Goal: Task Accomplishment & Management: Complete application form

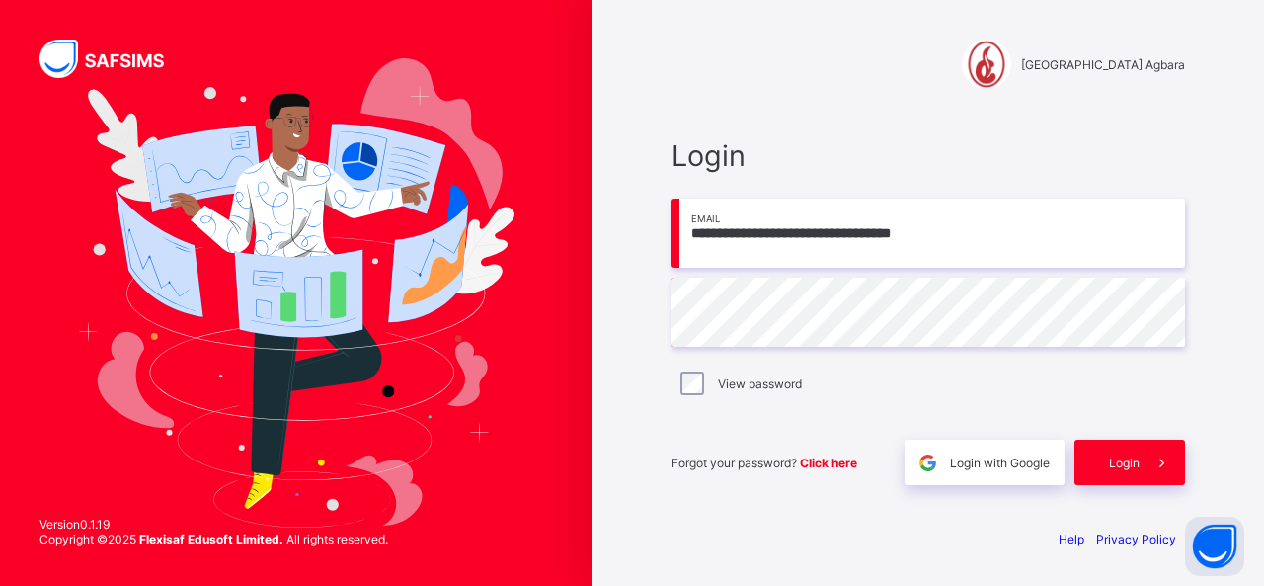
click at [767, 112] on div "**********" at bounding box center [928, 312] width 553 height 400
click at [1136, 465] on span "Login" at bounding box center [1124, 462] width 31 height 15
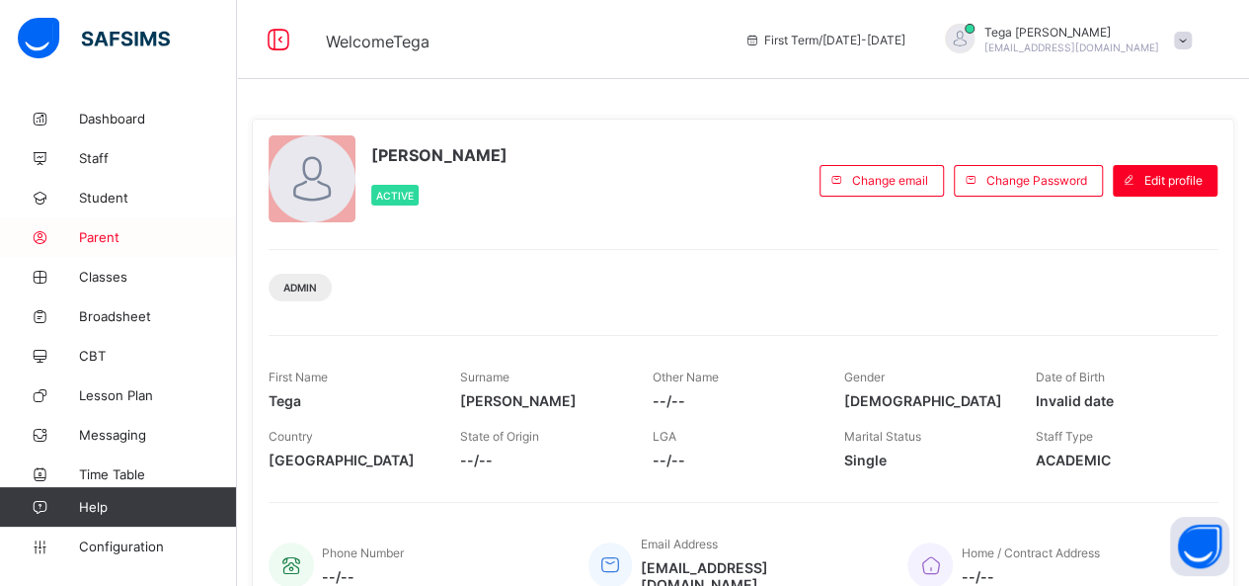
click at [90, 235] on span "Parent" at bounding box center [158, 237] width 158 height 16
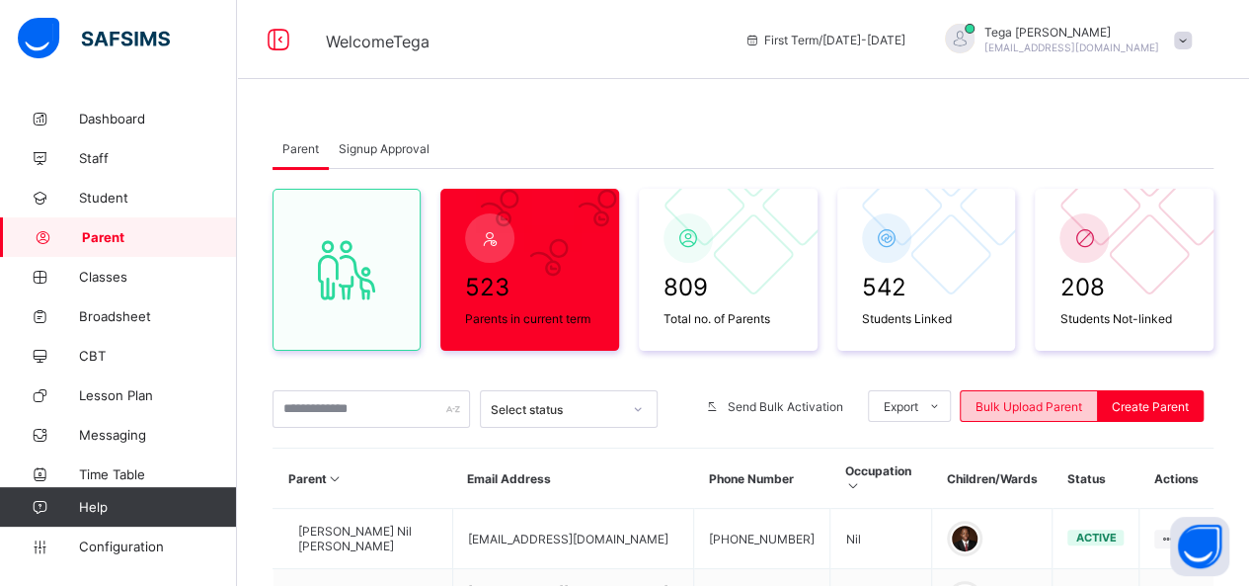
click at [1023, 400] on span "Bulk Upload Parent" at bounding box center [1029, 406] width 107 height 15
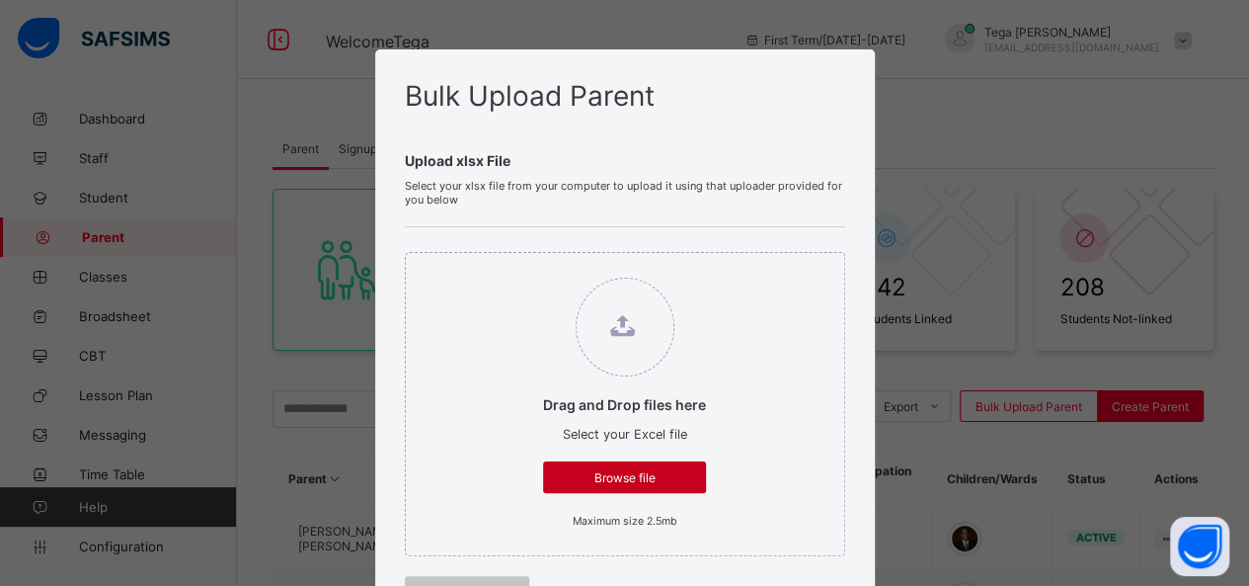
click at [628, 471] on span "Browse file" at bounding box center [624, 477] width 133 height 15
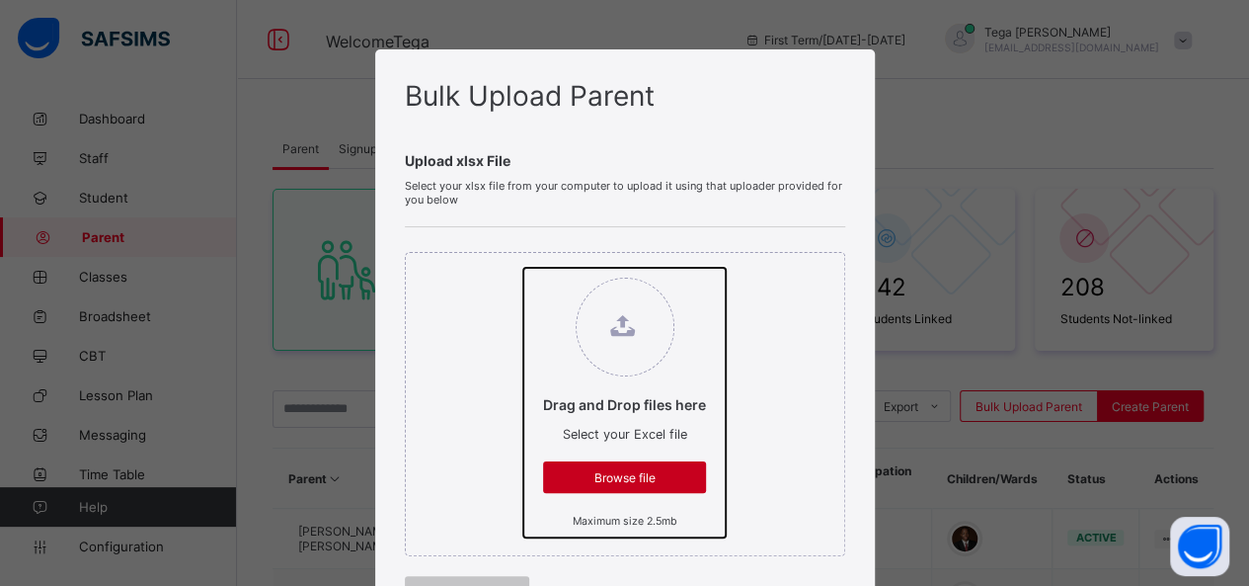
click at [523, 268] on input "Drag and Drop files here Select your Excel file Browse file Maximum size 2.5mb" at bounding box center [523, 268] width 0 height 0
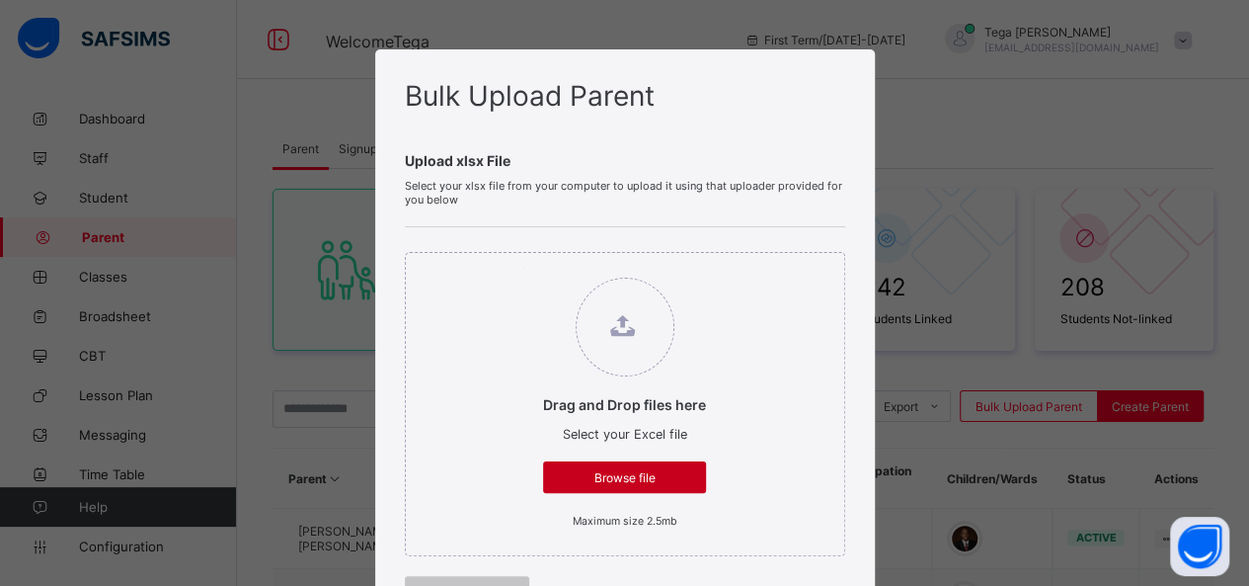
click at [667, 465] on div "Browse file" at bounding box center [624, 477] width 163 height 32
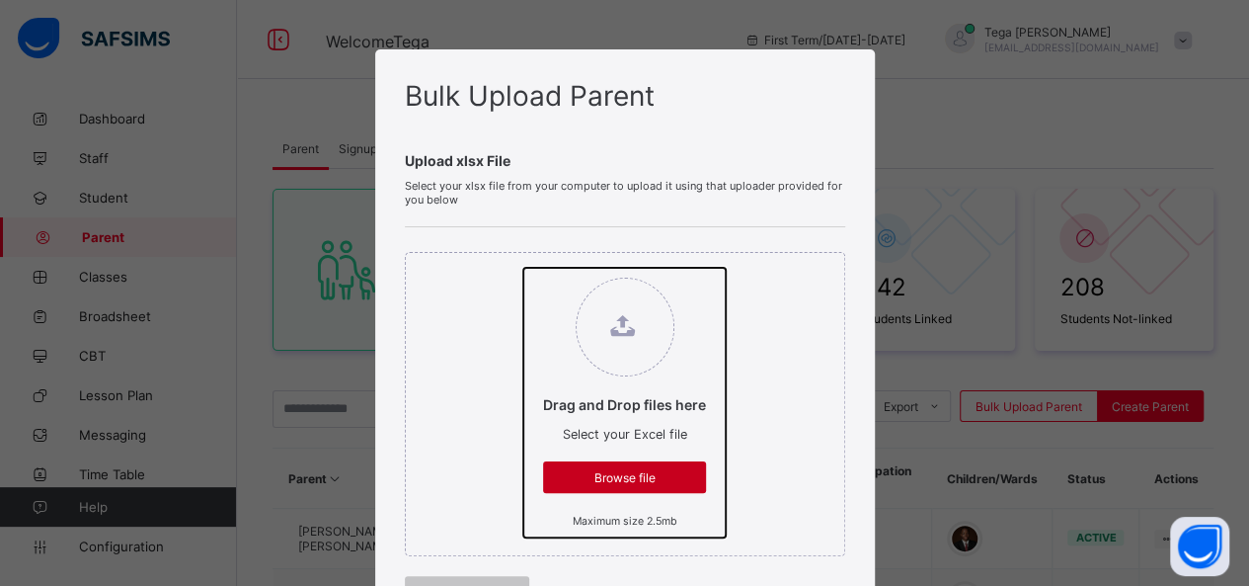
click at [523, 268] on input "Drag and Drop files here Select your Excel file Browse file Maximum size 2.5mb" at bounding box center [523, 268] width 0 height 0
type input "**********"
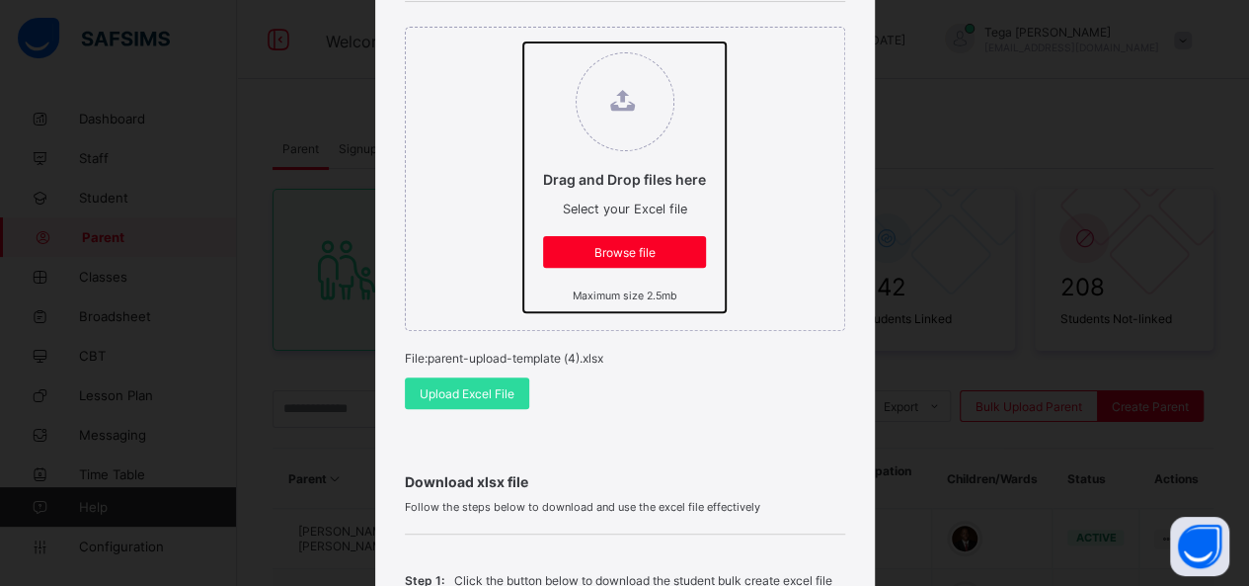
scroll to position [120, 0]
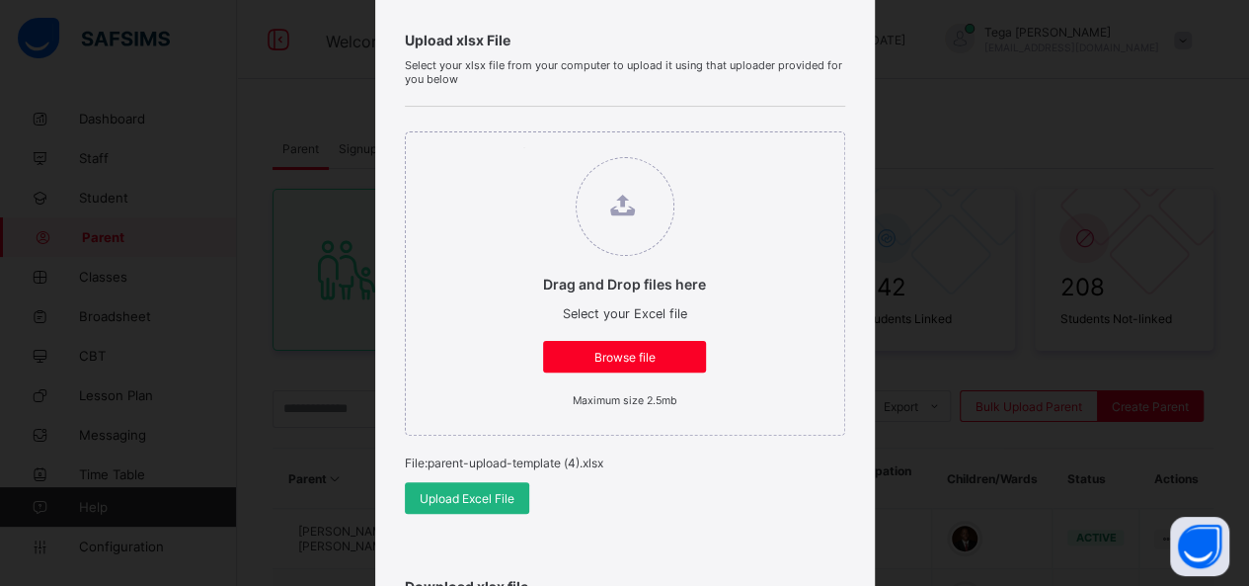
click at [436, 495] on span "Upload Excel File" at bounding box center [467, 498] width 95 height 15
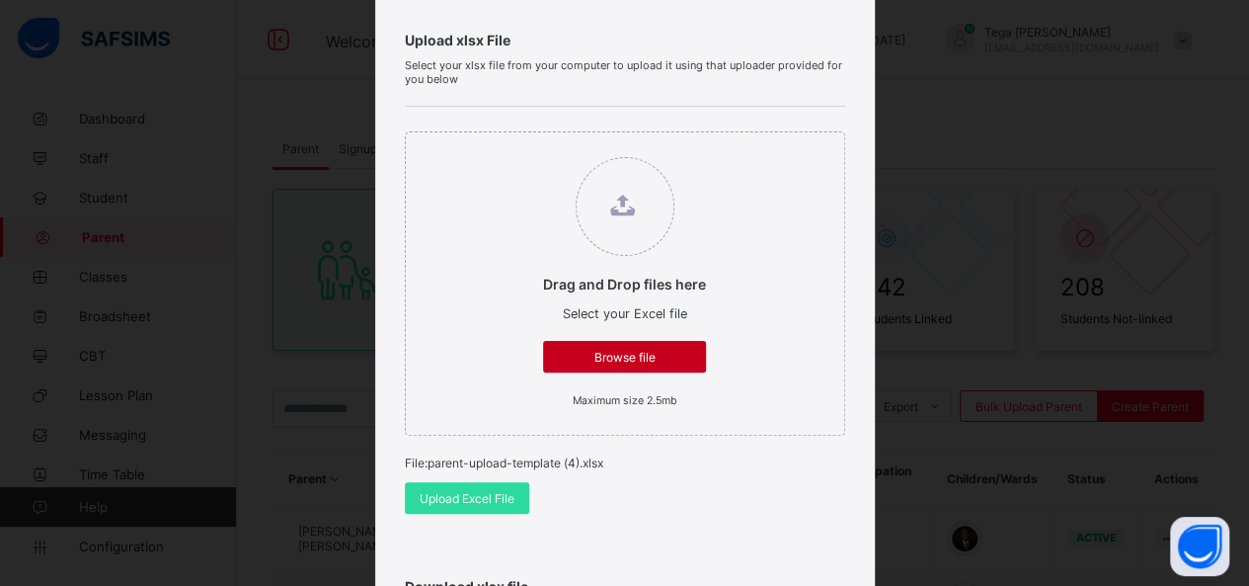
click at [616, 358] on span "Browse file" at bounding box center [624, 357] width 133 height 15
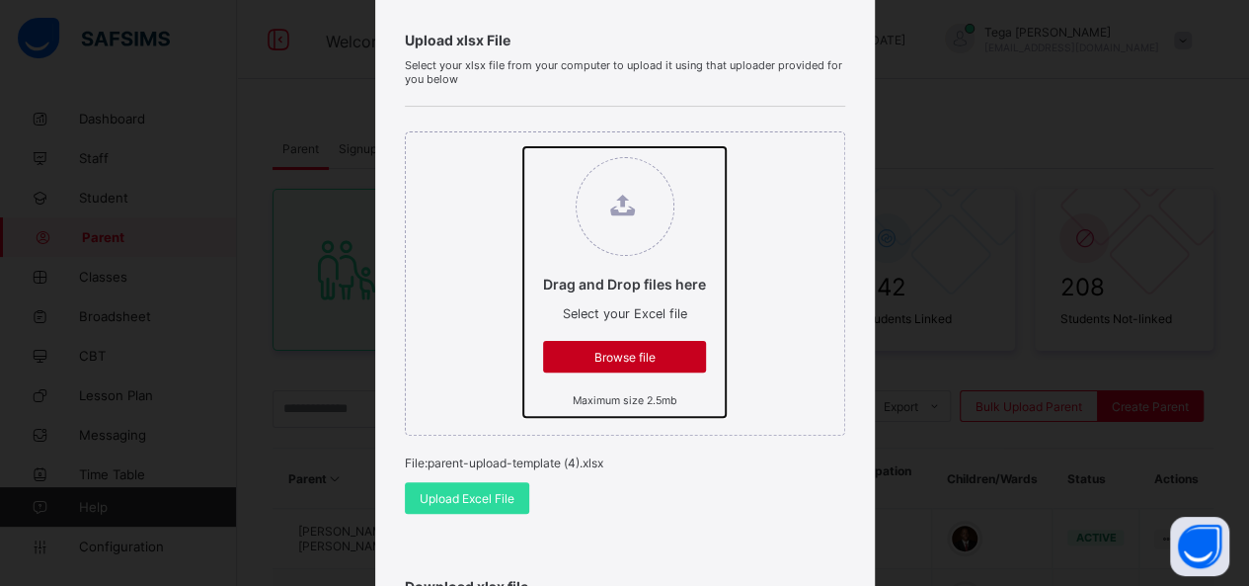
click at [523, 147] on input "Drag and Drop files here Select your Excel file Browse file Maximum size 2.5mb" at bounding box center [523, 147] width 0 height 0
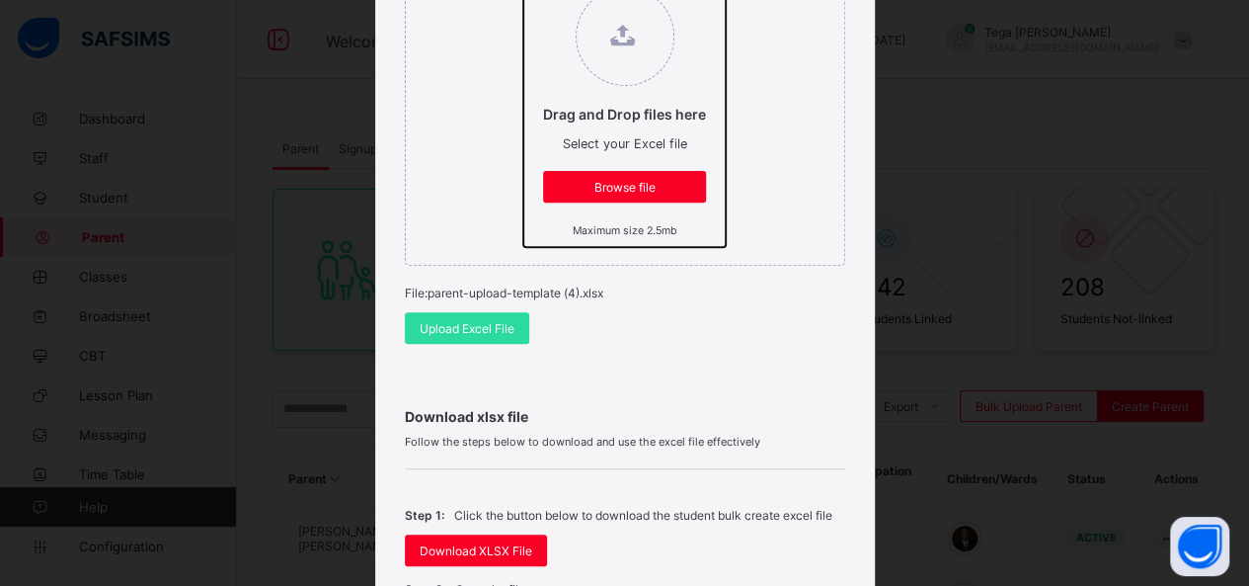
scroll to position [292, 0]
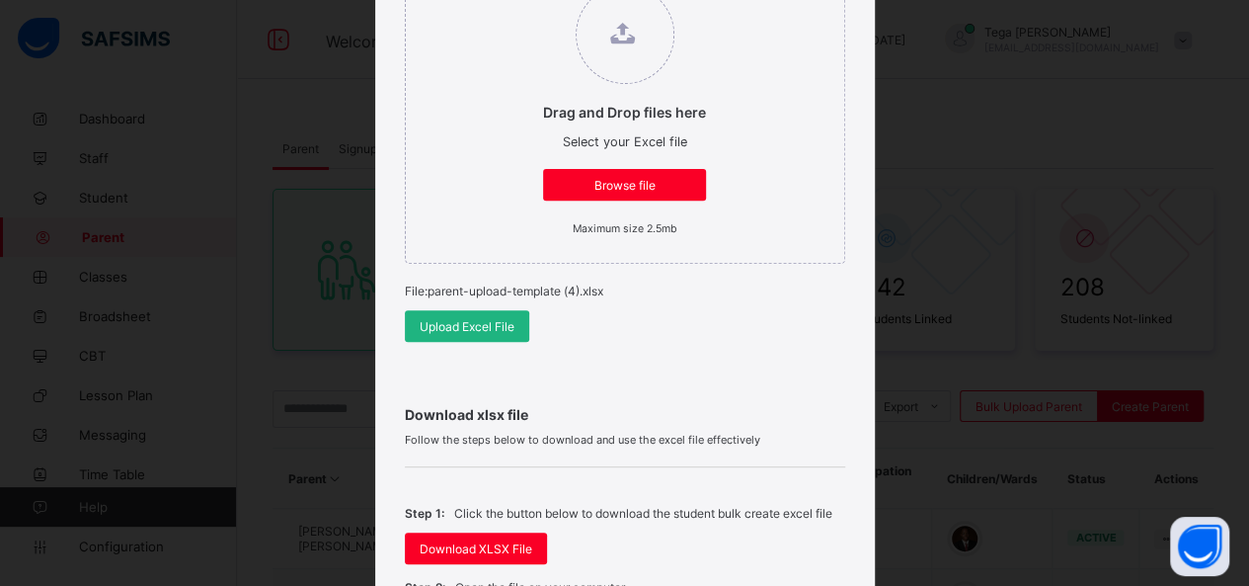
click at [442, 325] on span "Upload Excel File" at bounding box center [467, 326] width 95 height 15
click at [427, 319] on span "Upload Excel File" at bounding box center [467, 326] width 95 height 15
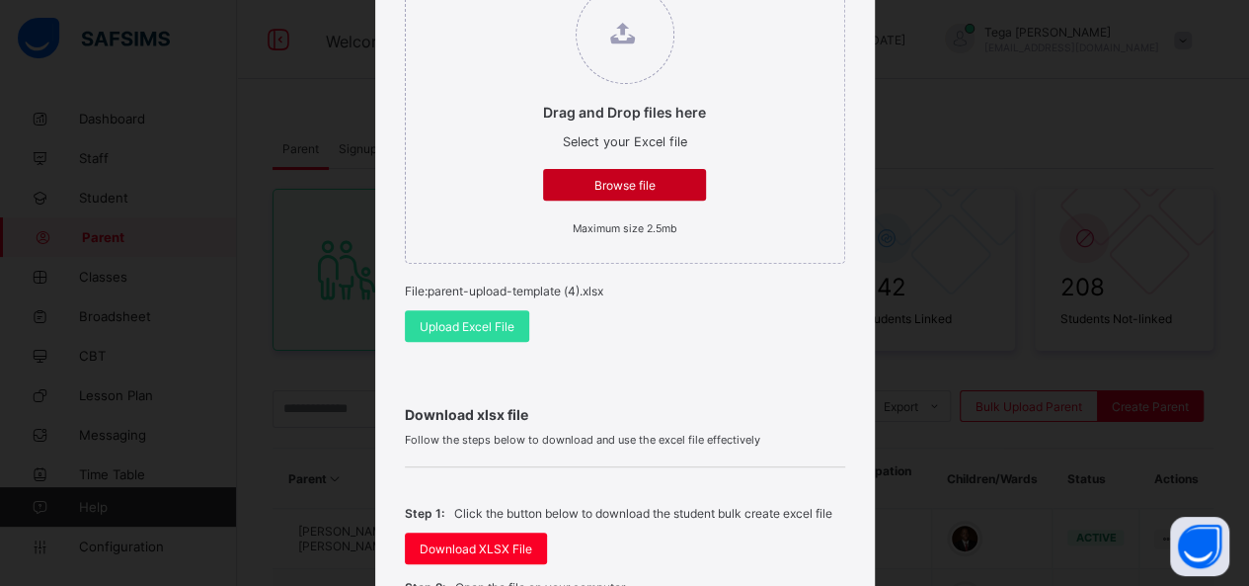
click at [616, 186] on span "Browse file" at bounding box center [624, 185] width 133 height 15
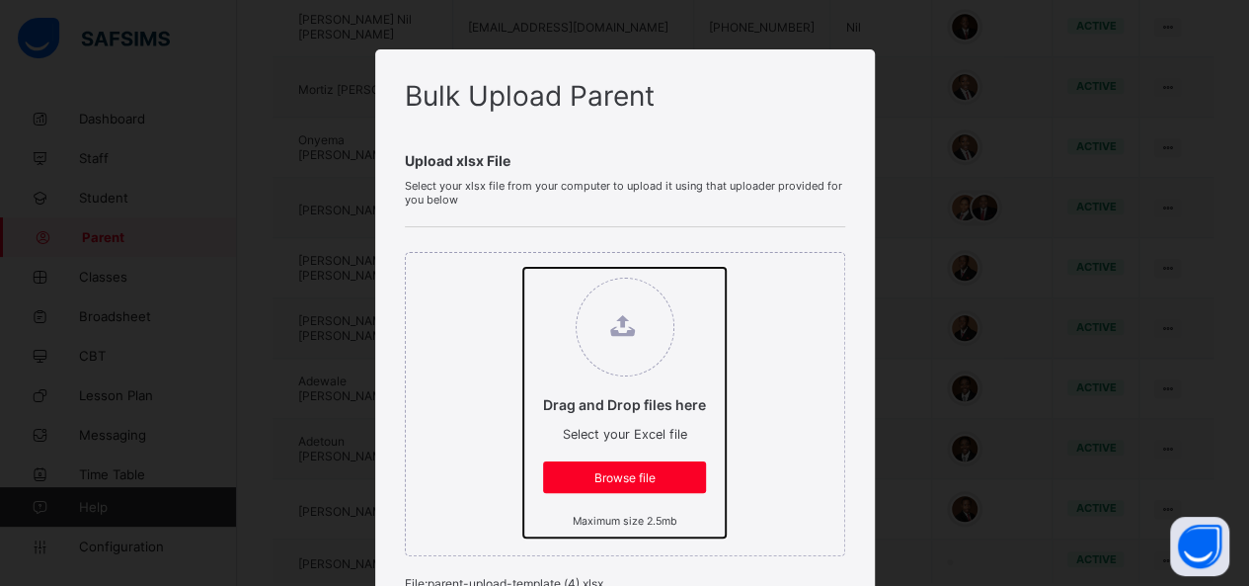
scroll to position [512, 0]
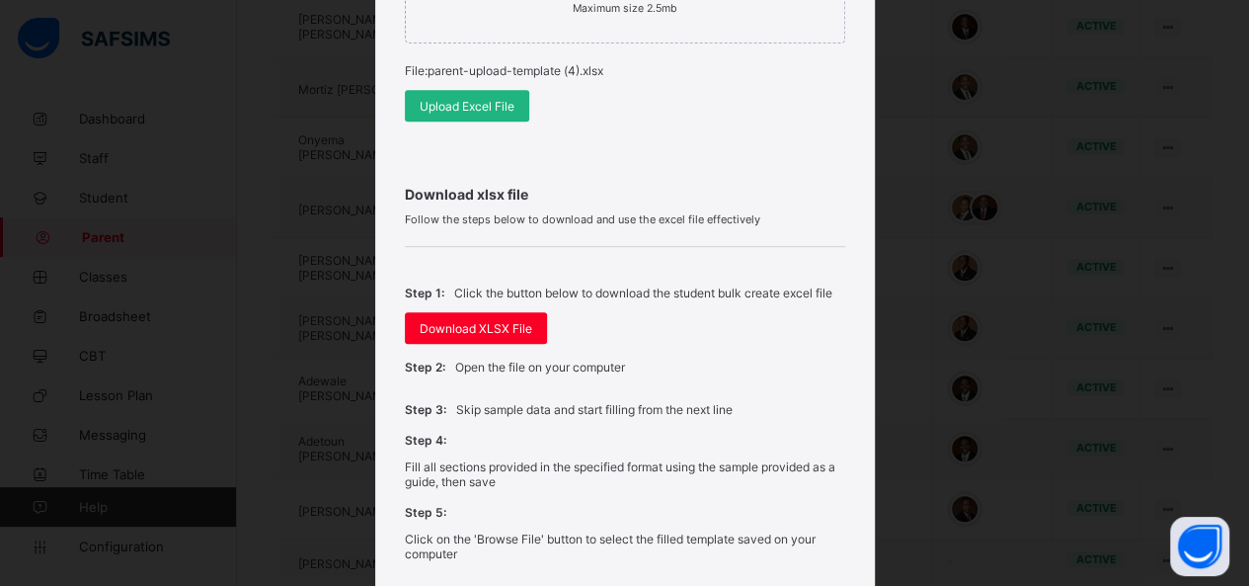
click at [451, 100] on span "Upload Excel File" at bounding box center [467, 106] width 95 height 15
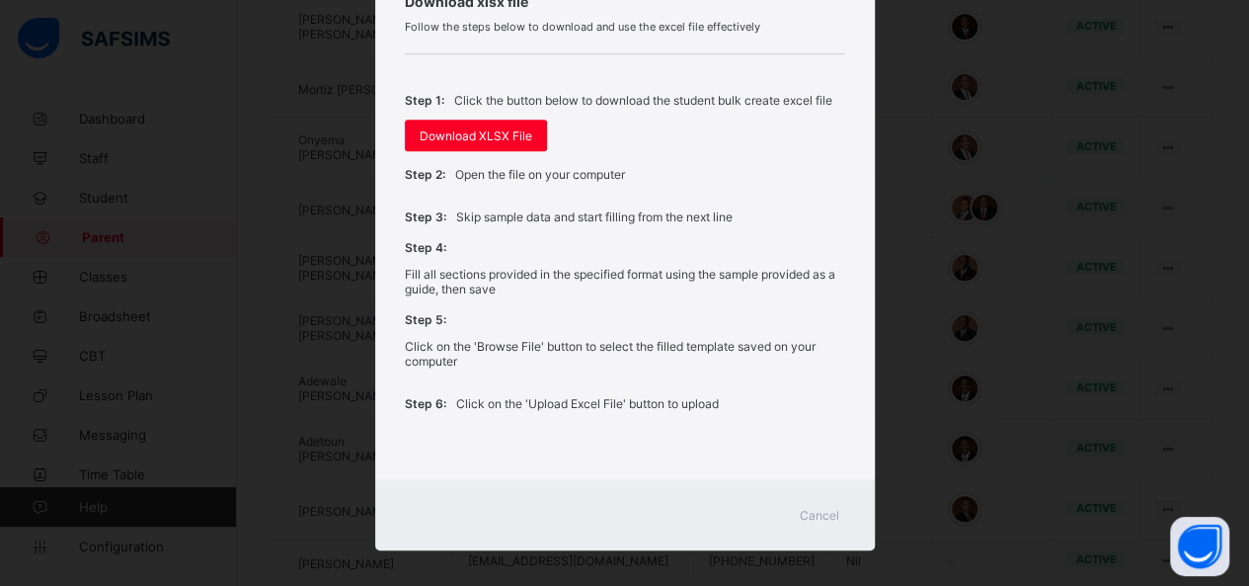
click at [816, 508] on span "Cancel" at bounding box center [819, 515] width 39 height 15
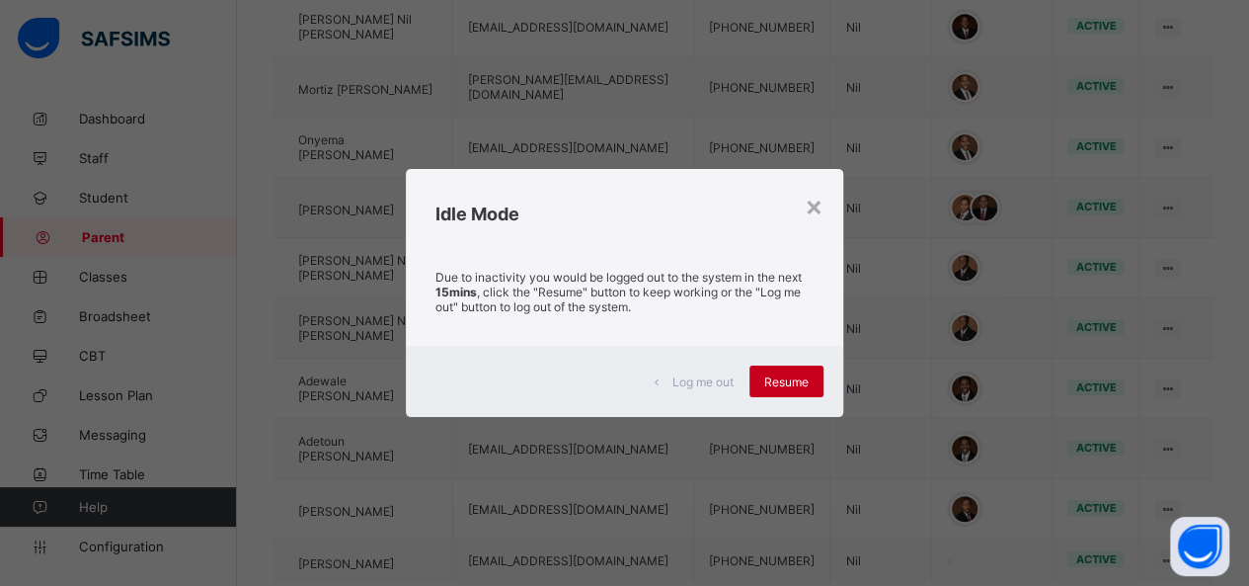
click at [794, 379] on span "Resume" at bounding box center [786, 381] width 44 height 15
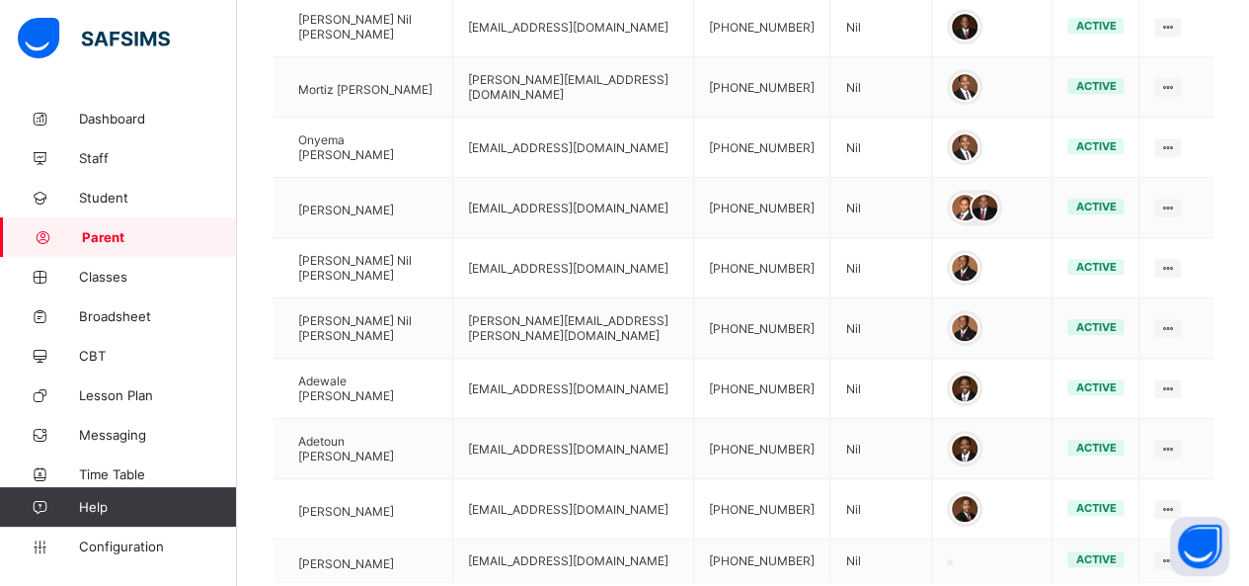
scroll to position [0, 0]
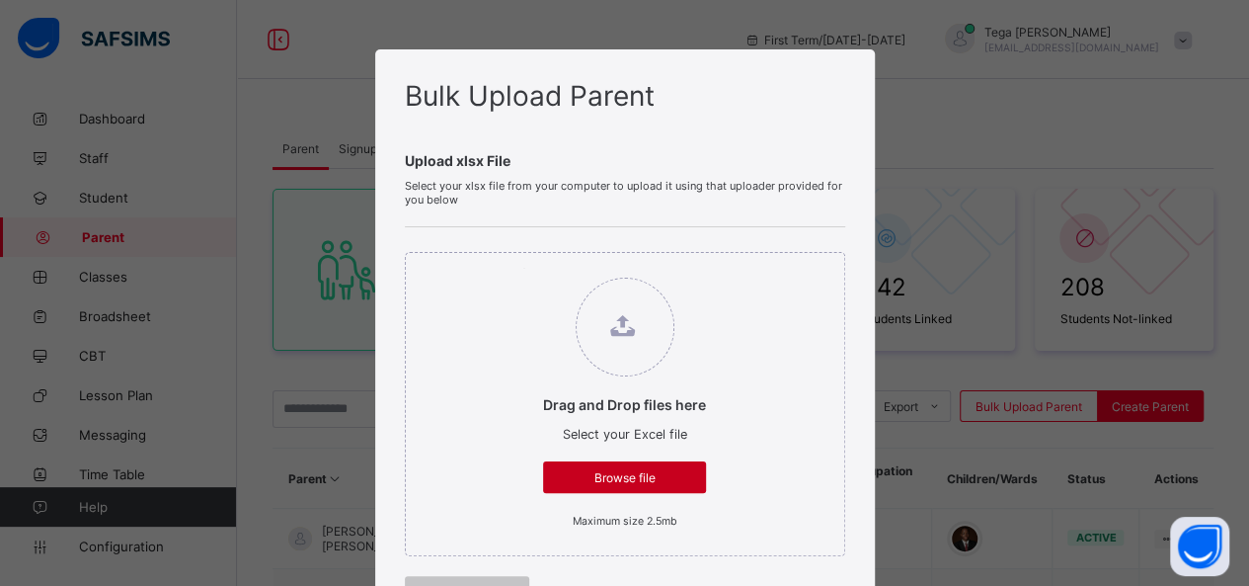
click at [641, 466] on div "Browse file" at bounding box center [624, 477] width 163 height 32
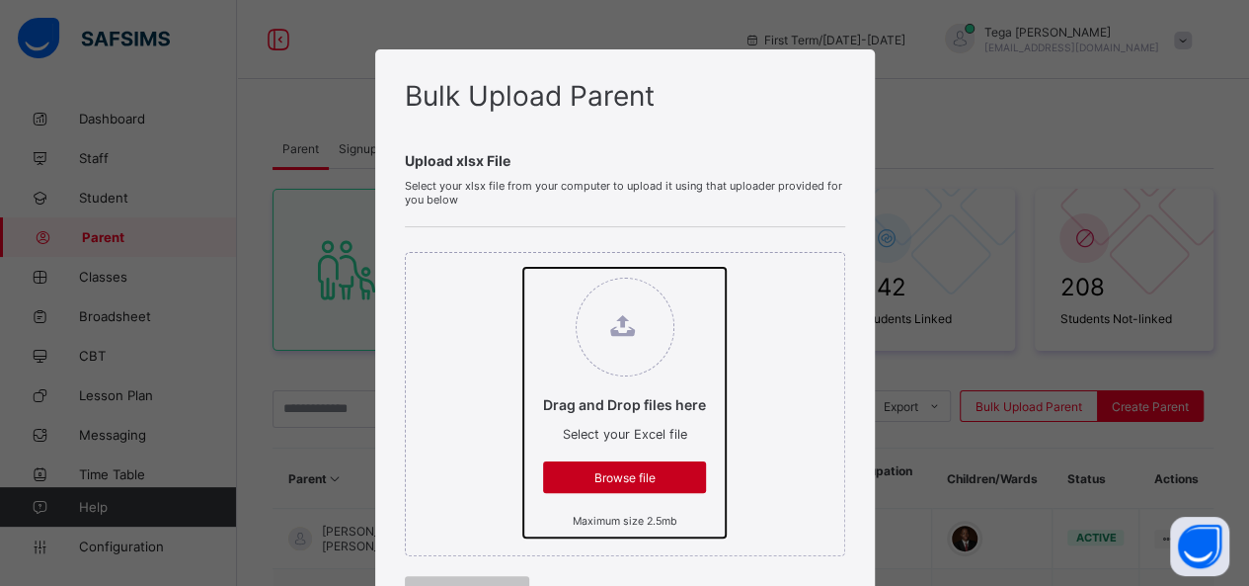
click at [523, 268] on input "Drag and Drop files here Select your Excel file Browse file Maximum size 2.5mb" at bounding box center [523, 268] width 0 height 0
type input "**********"
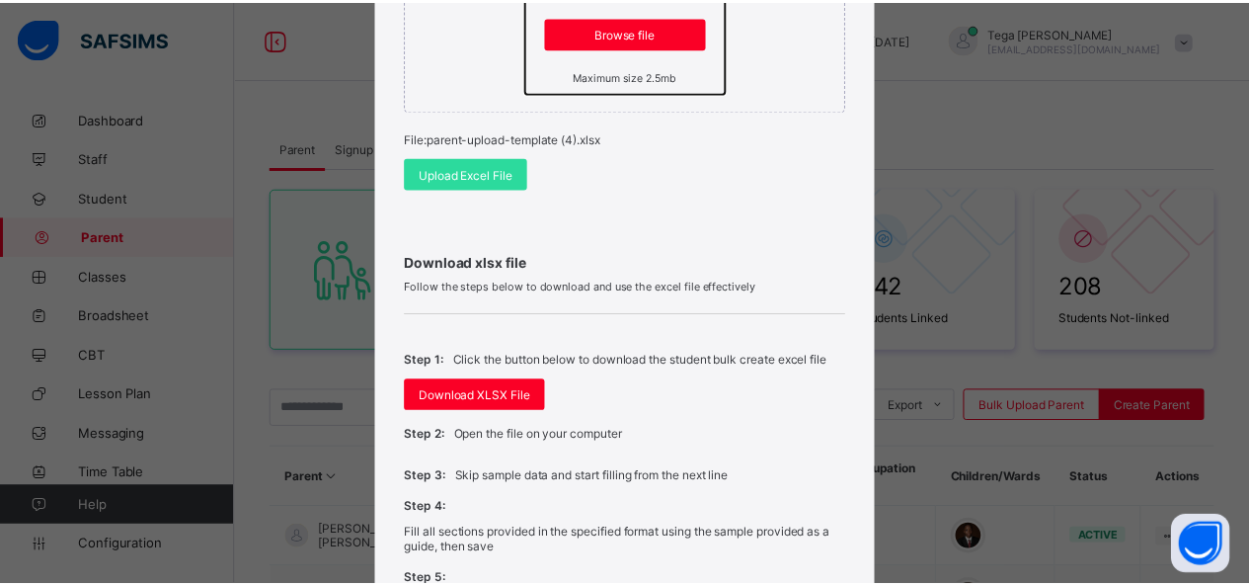
scroll to position [451, 0]
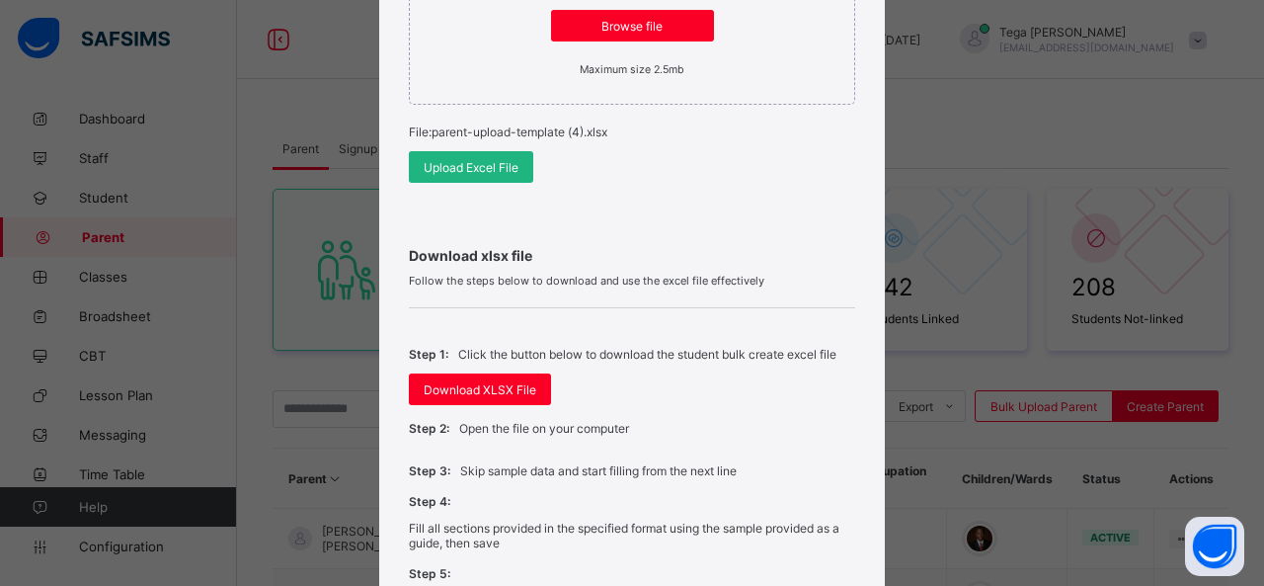
click at [502, 175] on div "Upload Excel File" at bounding box center [471, 167] width 124 height 32
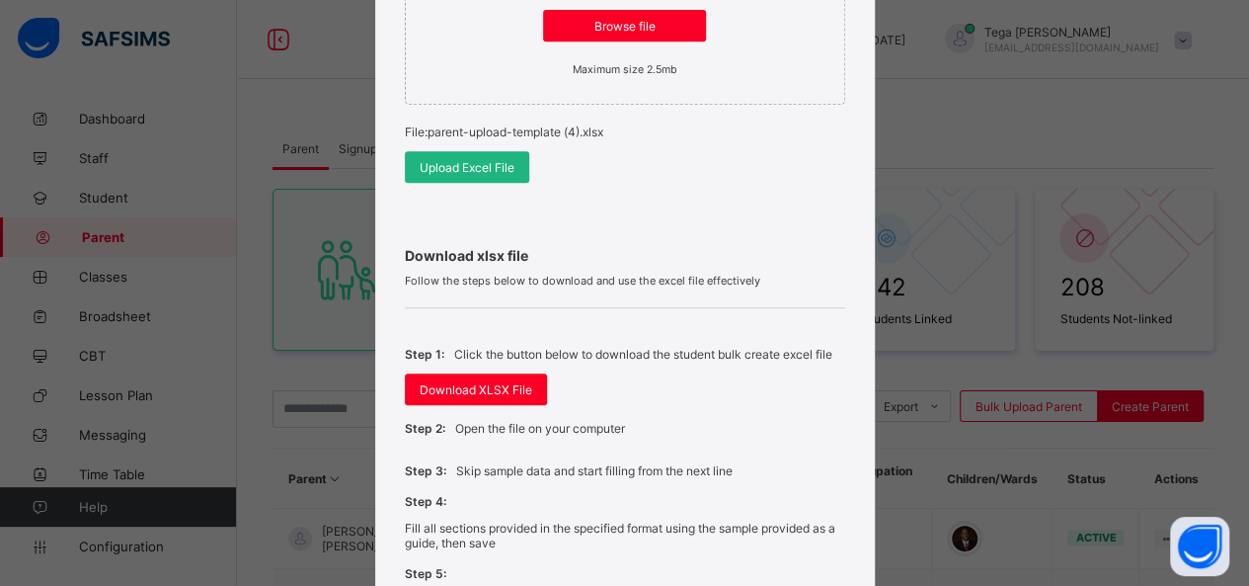
click at [502, 175] on div "Upload Excel File" at bounding box center [467, 167] width 124 height 32
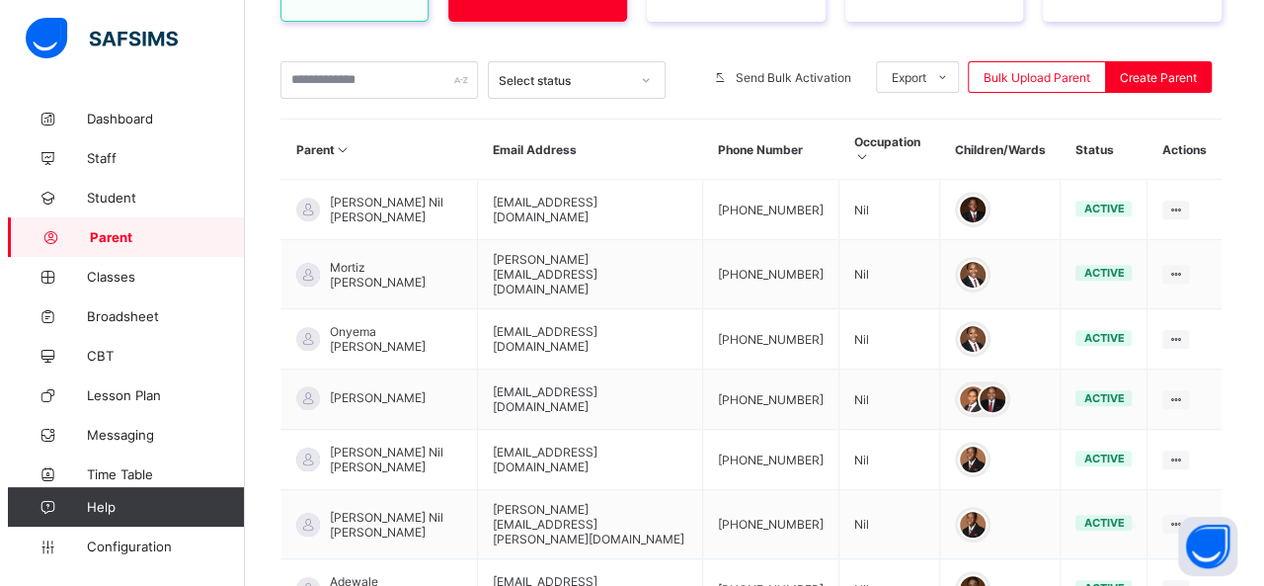
scroll to position [342, 0]
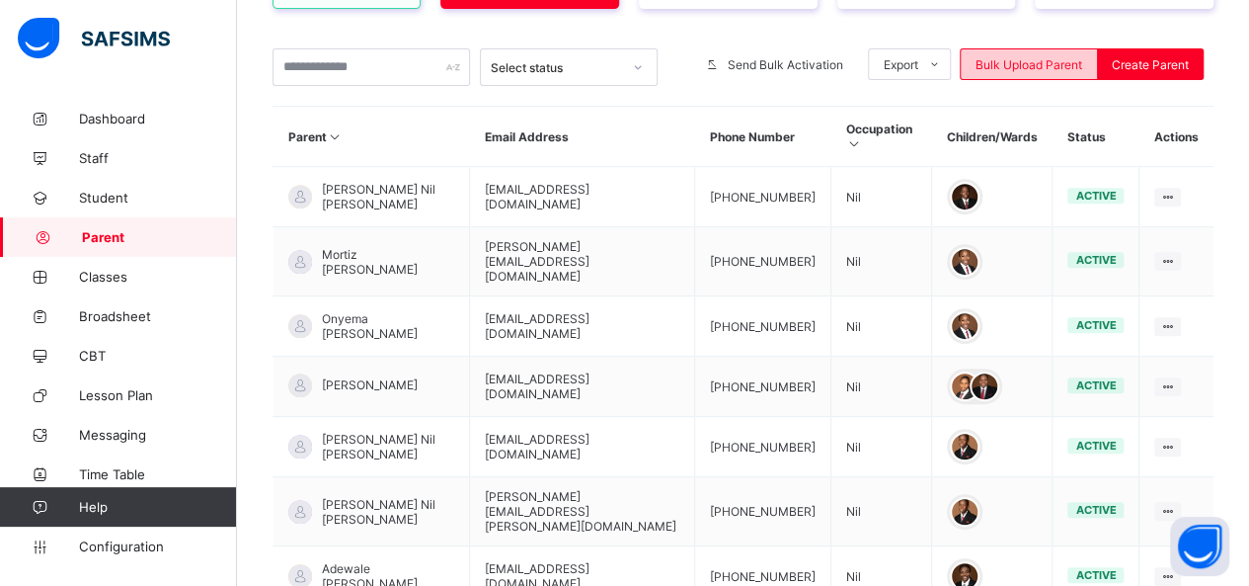
click at [1049, 66] on span "Bulk Upload Parent" at bounding box center [1029, 64] width 107 height 15
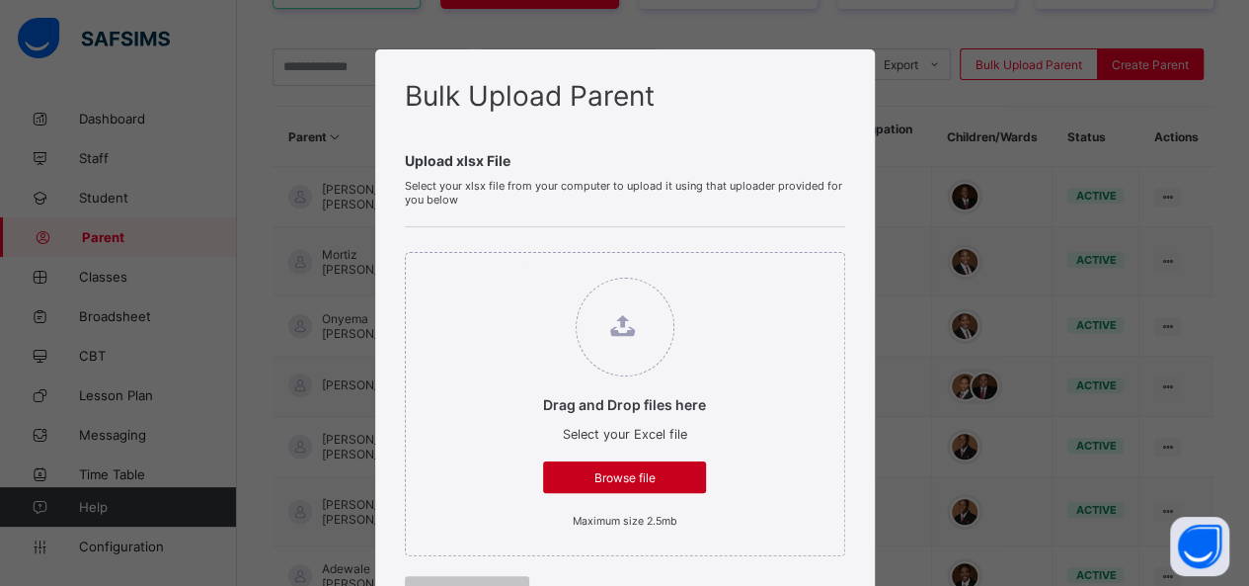
click at [655, 461] on div "Browse file" at bounding box center [624, 477] width 163 height 32
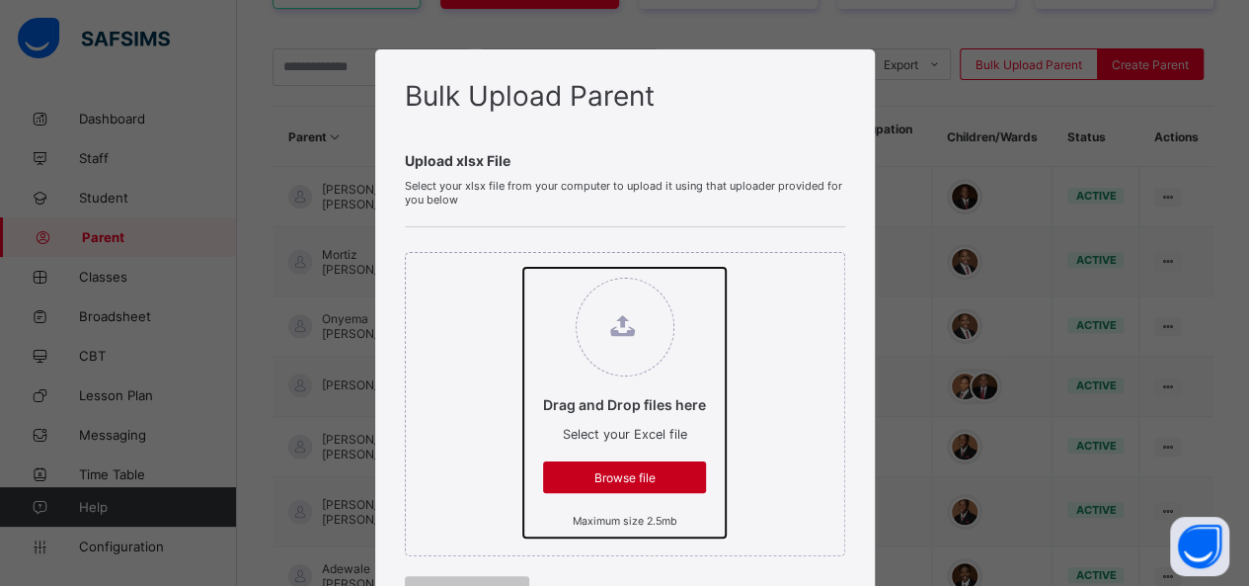
click at [523, 268] on input "Drag and Drop files here Select your Excel file Browse file Maximum size 2.5mb" at bounding box center [523, 268] width 0 height 0
type input "**********"
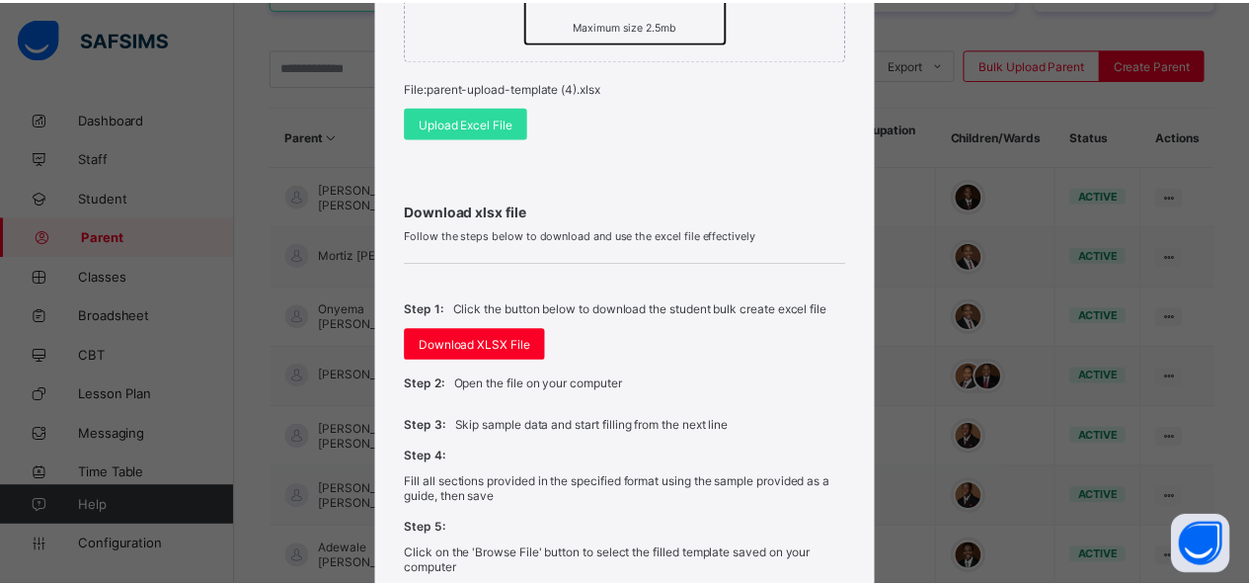
scroll to position [468, 0]
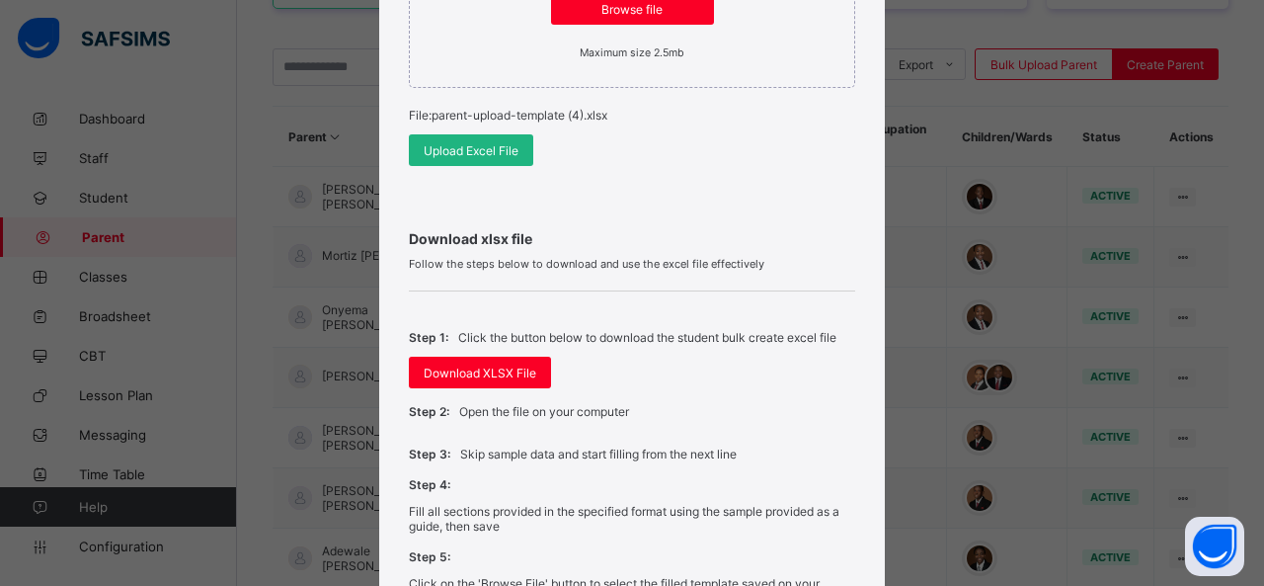
click at [481, 143] on span "Upload Excel File" at bounding box center [471, 150] width 95 height 15
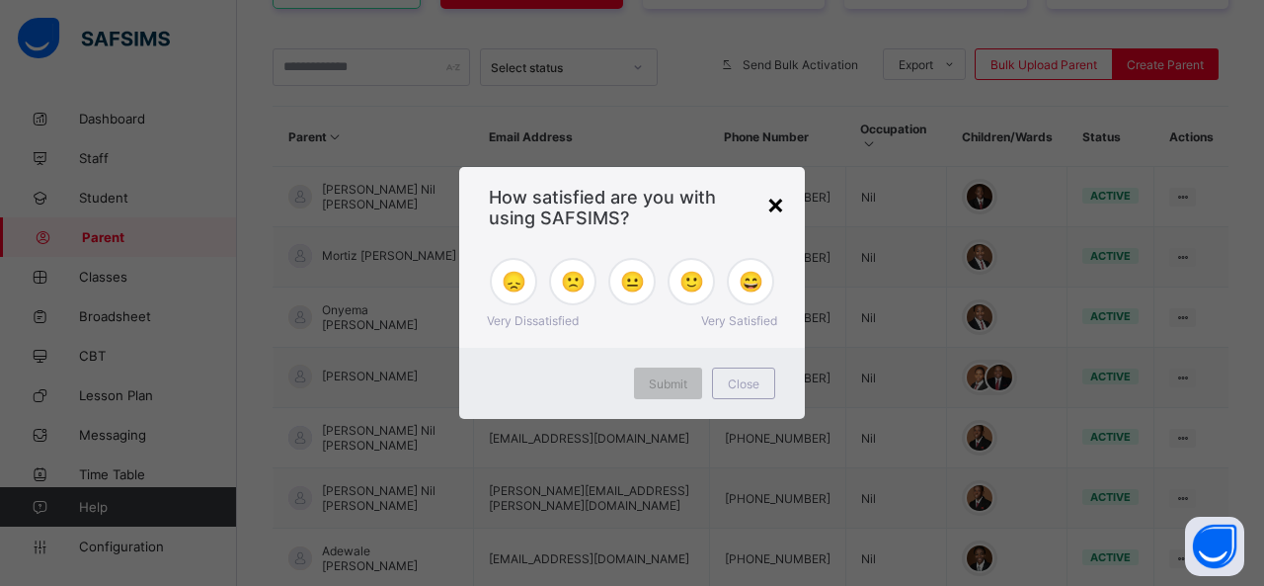
click at [776, 200] on div "×" at bounding box center [775, 204] width 19 height 34
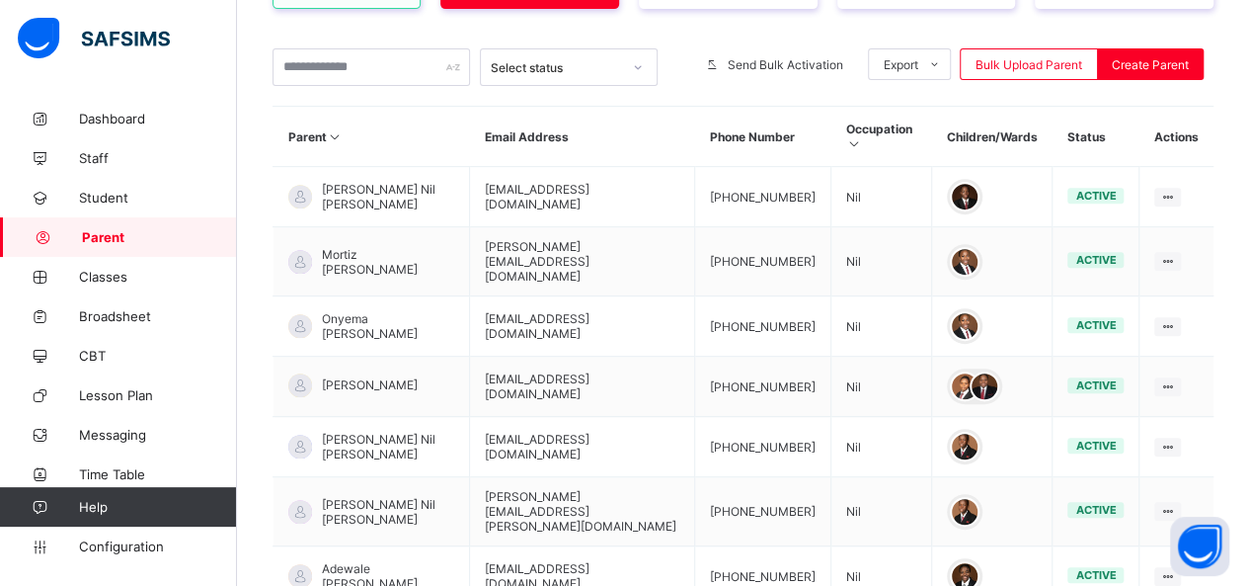
scroll to position [0, 0]
